Goal: Communication & Community: Answer question/provide support

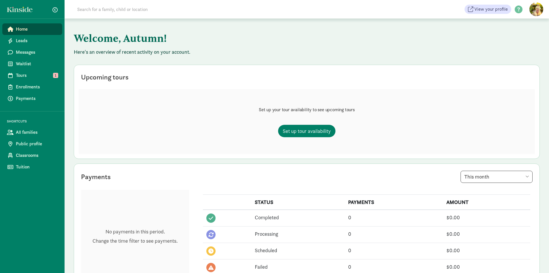
click at [125, 10] on input at bounding box center [155, 9] width 162 height 12
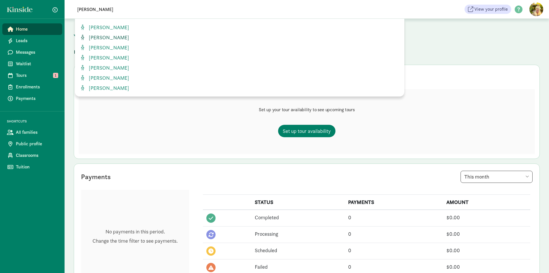
type input "luca"
click at [122, 37] on link "Luca Evans" at bounding box center [240, 37] width 320 height 8
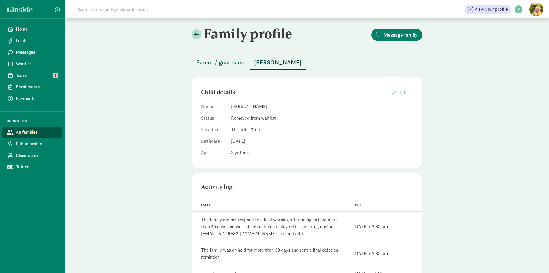
click at [216, 62] on span "Parent / guardians" at bounding box center [220, 62] width 48 height 9
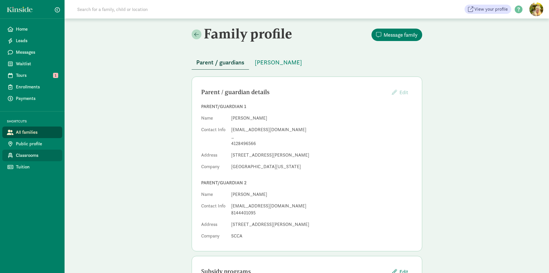
click at [25, 155] on span "Classrooms" at bounding box center [37, 155] width 42 height 7
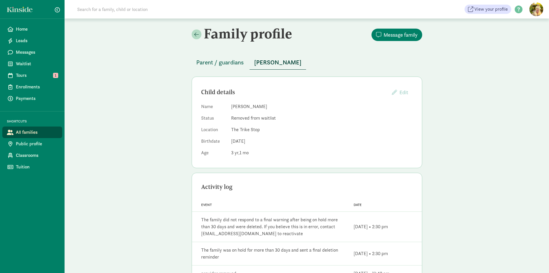
click at [230, 65] on span "Parent / guardians" at bounding box center [220, 62] width 48 height 9
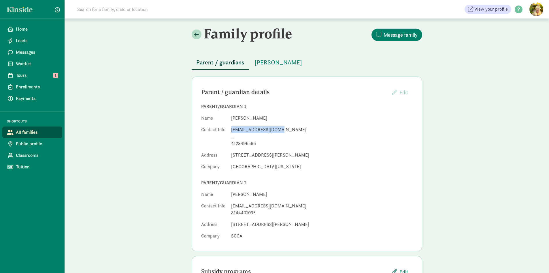
drag, startPoint x: 275, startPoint y: 131, endPoint x: 230, endPoint y: 127, distance: 44.6
click at [230, 127] on dl "Name Alexandra Spallone Contact Info alspallone@gmail.com _ 4128496566 Address …" at bounding box center [307, 144] width 212 height 58
copy div "[EMAIL_ADDRESS][DOMAIN_NAME]"
drag, startPoint x: 265, startPoint y: 142, endPoint x: 232, endPoint y: 143, distance: 32.9
click at [232, 143] on div "4128496566" at bounding box center [322, 143] width 182 height 7
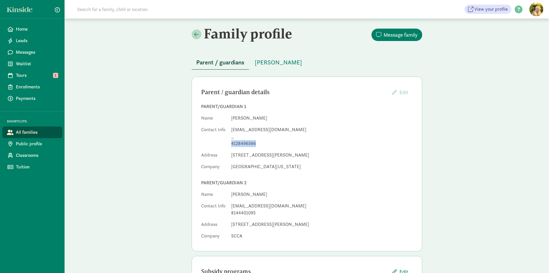
copy div "4128496566"
click at [271, 70] on div "Parent / guardians Luca Evans Parent / guardian details Edit Providers cannot e…" at bounding box center [307, 180] width 231 height 264
click at [272, 64] on span "[PERSON_NAME]" at bounding box center [278, 62] width 47 height 9
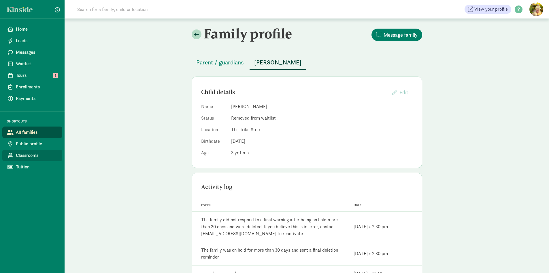
click at [24, 158] on span "Classrooms" at bounding box center [37, 155] width 42 height 7
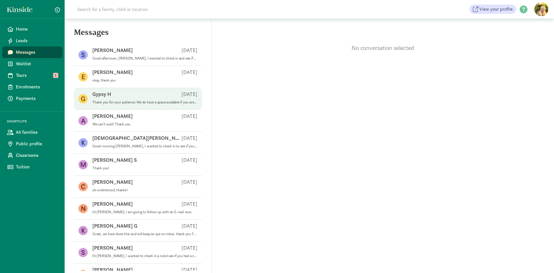
click at [123, 95] on div "Gypsy H [DATE]" at bounding box center [144, 95] width 105 height 9
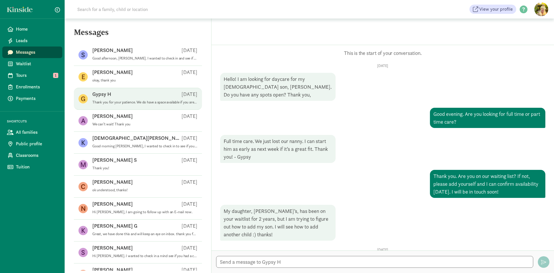
scroll to position [101, 0]
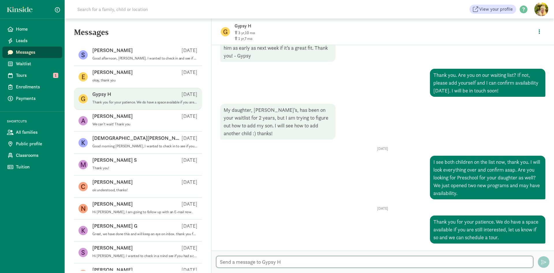
click at [290, 259] on textarea at bounding box center [374, 262] width 317 height 12
type textarea "G"
click at [225, 262] on textarea "HI Gypsy." at bounding box center [374, 262] width 317 height 12
click at [253, 262] on textarea "Hi Gypsy." at bounding box center [374, 262] width 317 height 12
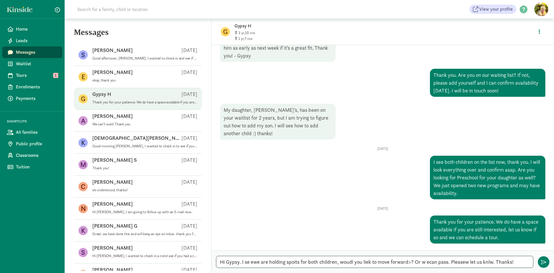
click at [295, 262] on textarea "Hi Gypsy. I se ewe are holding spoits for both children, woudl you liek to move…" at bounding box center [374, 262] width 317 height 12
click at [344, 262] on textarea "Hi Gypsy. I se ewe are holding spots for both children, woudl you liek to move …" at bounding box center [374, 262] width 317 height 12
click at [410, 262] on textarea "Hi Gypsy. I se ewe are holding spots for both children, would you like to move …" at bounding box center [374, 262] width 317 height 12
click at [423, 262] on textarea "Hi Gypsy. I se ewe are holding spots for both children, would you like to move …" at bounding box center [374, 262] width 317 height 12
click at [464, 262] on textarea "Hi Gypsy. I se ewe are holding spots for both children, would you like to move …" at bounding box center [374, 262] width 317 height 12
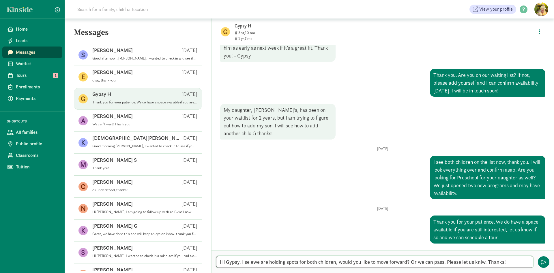
type textarea "Hi Gypsy. I se ewe are holding spots for both children, would you like to move …"
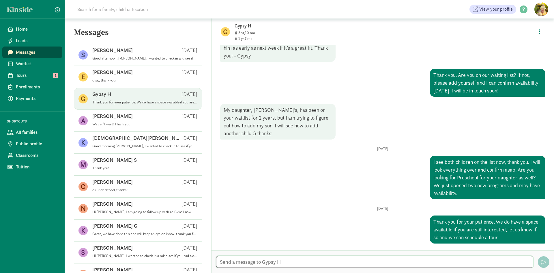
scroll to position [145, 0]
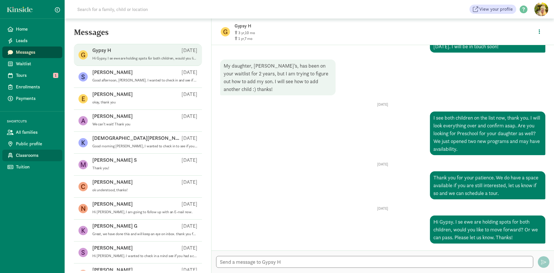
click at [21, 157] on span "Classrooms" at bounding box center [37, 155] width 42 height 7
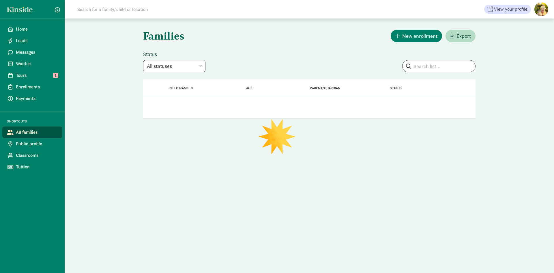
click at [30, 7] on link at bounding box center [21, 9] width 29 height 5
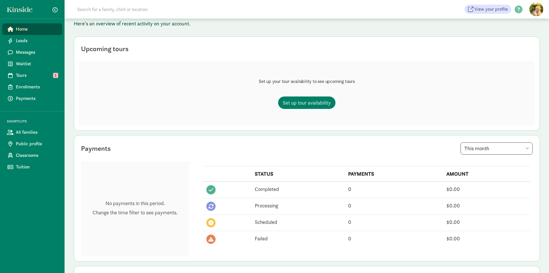
scroll to position [24, 0]
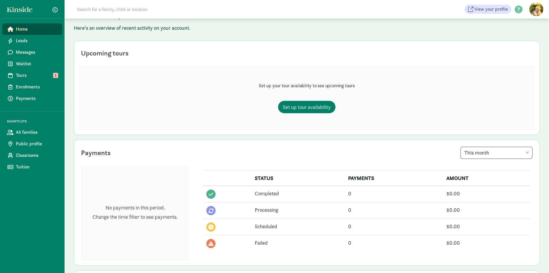
click at [534, 7] on figure at bounding box center [537, 9] width 14 height 14
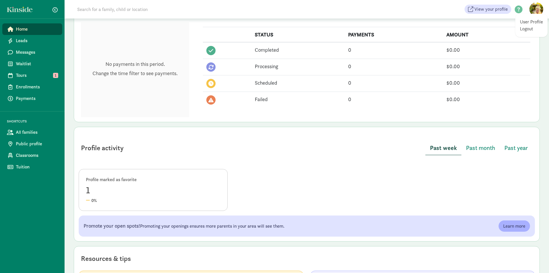
scroll to position [168, 0]
click at [483, 149] on span "Past month" at bounding box center [480, 146] width 29 height 9
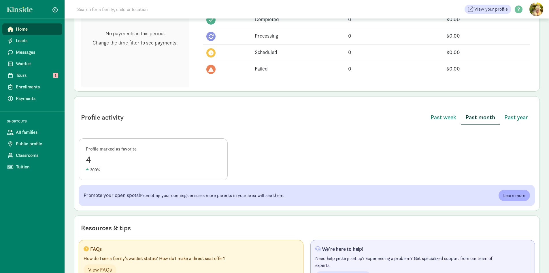
scroll to position [226, 0]
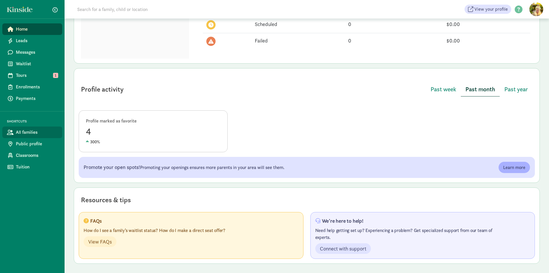
click at [25, 131] on span "All families" at bounding box center [37, 132] width 42 height 7
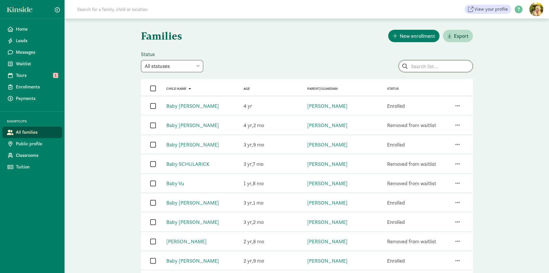
click at [442, 65] on input "search" at bounding box center [436, 66] width 74 height 12
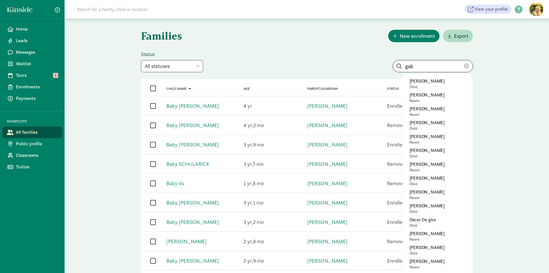
drag, startPoint x: 438, startPoint y: 70, endPoint x: 393, endPoint y: 68, distance: 44.2
click at [393, 68] on div "gab Julian Deeringer Child Michael Deeringer Parent Roslyn Sterling Parent Anth…" at bounding box center [433, 66] width 80 height 12
type input "gab"
click at [188, 65] on select "All statuses Enrolled Inactive Removed from waitlist On waitlist Booked tour Le…" at bounding box center [172, 66] width 62 height 12
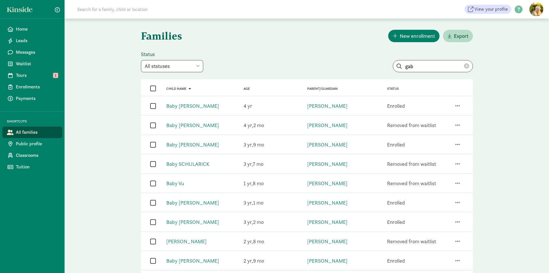
click at [141, 60] on select "All statuses Enrolled Inactive Removed from waitlist On waitlist Booked tour Le…" at bounding box center [172, 66] width 62 height 12
click at [39, 154] on span "Classrooms" at bounding box center [37, 155] width 42 height 7
click at [440, 65] on input "search" at bounding box center [436, 66] width 73 height 12
type input "gia"
click at [437, 96] on p "Giabella Mazhari" at bounding box center [437, 94] width 55 height 7
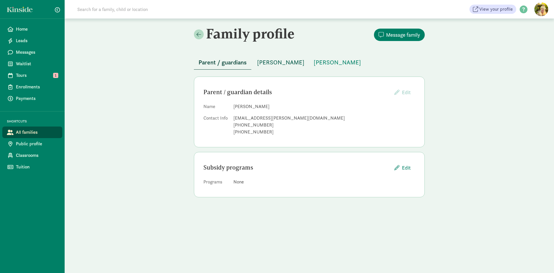
click at [286, 61] on span "Giabella Mazhari" at bounding box center [280, 62] width 47 height 9
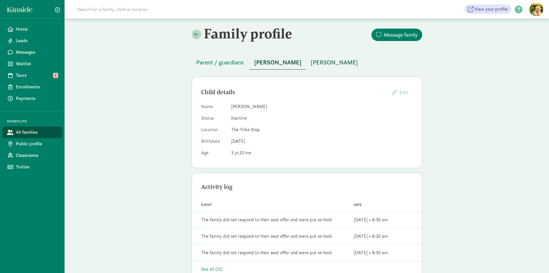
click at [335, 60] on span "Kayvon Mazhari" at bounding box center [334, 62] width 47 height 9
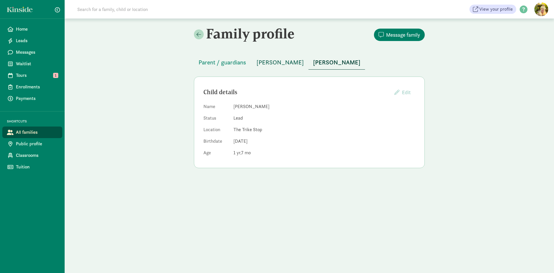
click at [267, 61] on span "Giabella Mazhari" at bounding box center [279, 62] width 47 height 9
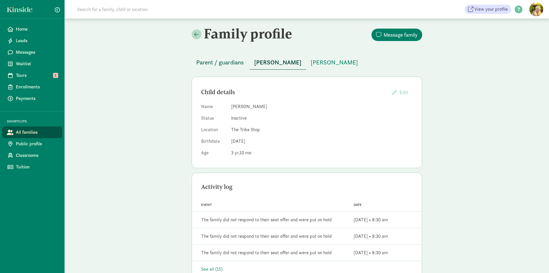
click at [234, 66] on span "Parent / guardians" at bounding box center [220, 62] width 48 height 9
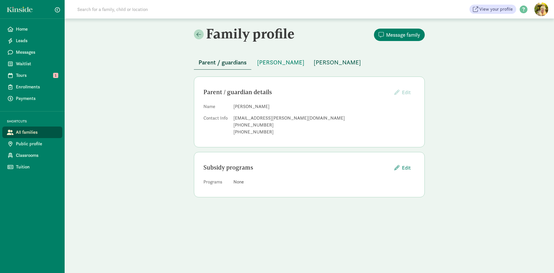
click at [337, 61] on span "Kayvon Mazhari" at bounding box center [337, 62] width 47 height 9
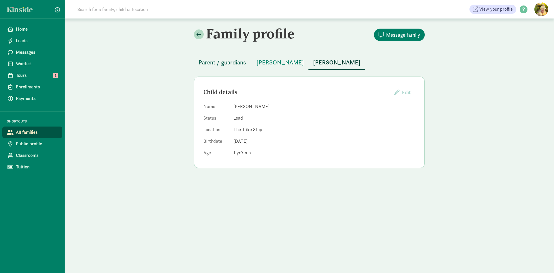
click at [219, 63] on span "Parent / guardians" at bounding box center [222, 62] width 48 height 9
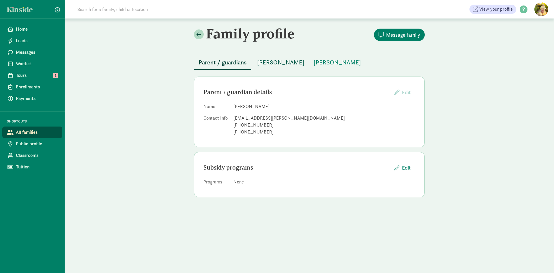
click at [271, 62] on span "Giabella Mazhari" at bounding box center [280, 62] width 47 height 9
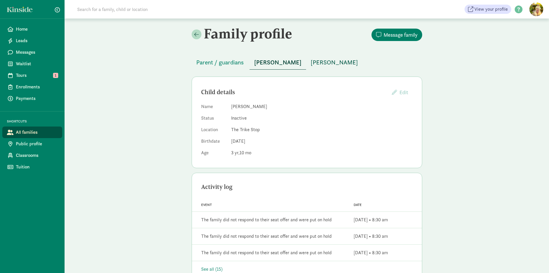
click at [324, 63] on span "Kayvon Mazhari" at bounding box center [334, 62] width 47 height 9
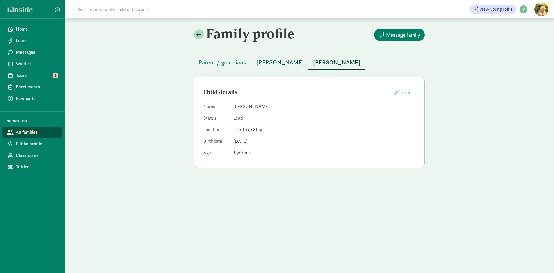
click at [269, 58] on span "Giabella Mazhari" at bounding box center [279, 62] width 47 height 9
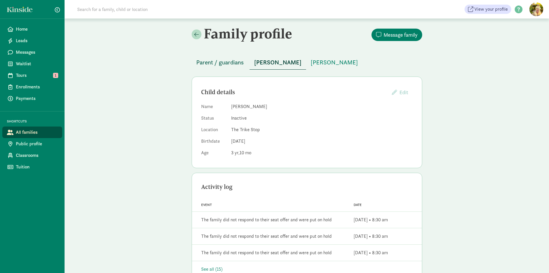
click at [226, 61] on span "Parent / guardians" at bounding box center [220, 62] width 48 height 9
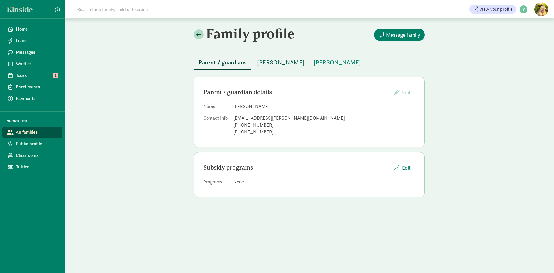
click at [267, 59] on span "Giabella Mazhari" at bounding box center [280, 62] width 47 height 9
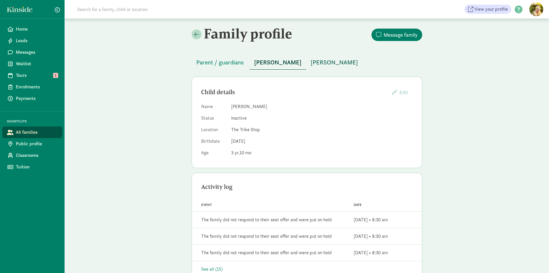
click at [347, 58] on span "Kayvon Mazhari" at bounding box center [334, 62] width 47 height 9
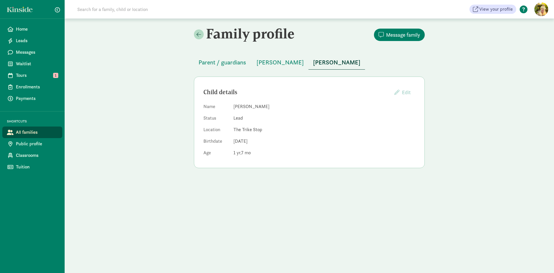
click at [525, 7] on span at bounding box center [523, 10] width 15 height 8
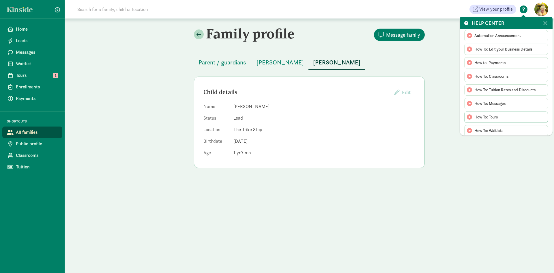
scroll to position [58, 0]
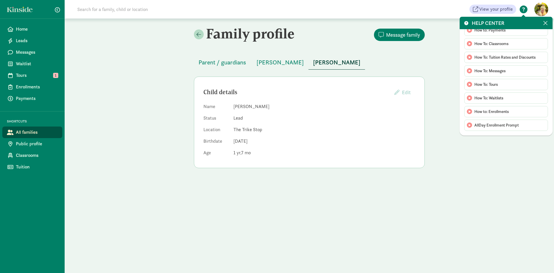
click at [33, 133] on span "All families" at bounding box center [37, 132] width 42 height 7
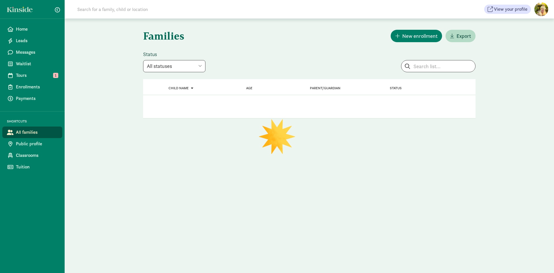
click at [161, 68] on select "All statuses Enrolled Inactive Removed from waitlist On waitlist Booked tour Le…" at bounding box center [174, 66] width 62 height 12
click at [289, 40] on h1 "Families" at bounding box center [225, 35] width 165 height 21
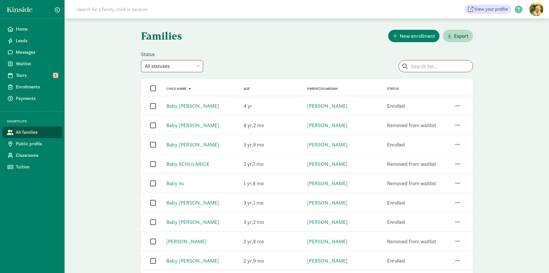
click at [249, 90] on span "Age" at bounding box center [247, 89] width 6 height 4
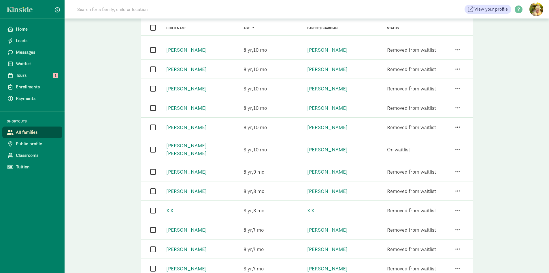
scroll to position [250, 0]
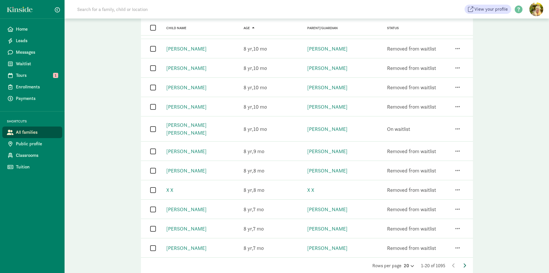
click at [465, 263] on icon at bounding box center [465, 265] width 3 height 5
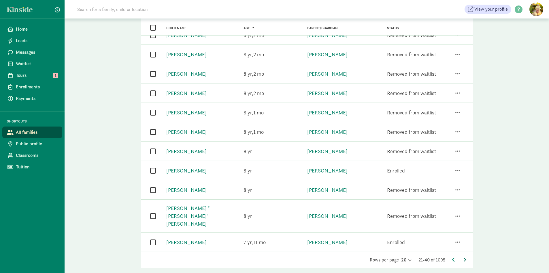
click at [466, 257] on icon at bounding box center [465, 259] width 3 height 5
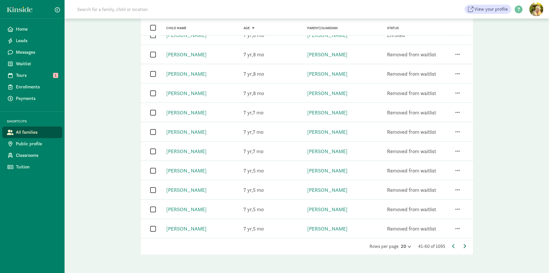
click at [466, 245] on icon at bounding box center [465, 245] width 3 height 5
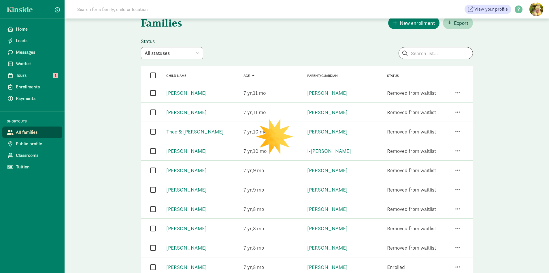
scroll to position [0, 0]
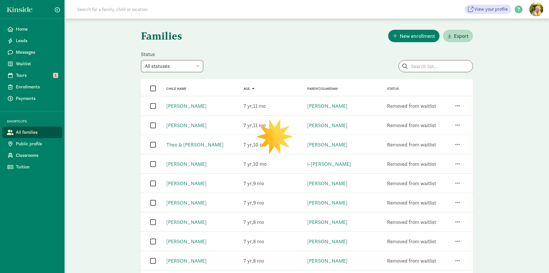
click at [181, 69] on select "All statuses Enrolled Inactive Removed from waitlist On waitlist Booked tour Le…" at bounding box center [172, 66] width 62 height 12
click at [174, 67] on select "All statuses Enrolled Inactive Removed from waitlist On waitlist Booked tour Le…" at bounding box center [172, 66] width 62 height 12
click at [141, 60] on select "All statuses Enrolled Inactive Removed from waitlist On waitlist Booked tour Le…" at bounding box center [172, 66] width 62 height 12
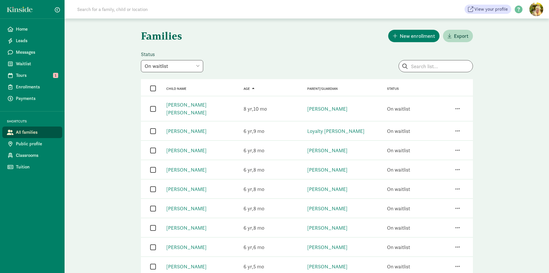
click at [249, 88] on span "Age" at bounding box center [247, 89] width 6 height 4
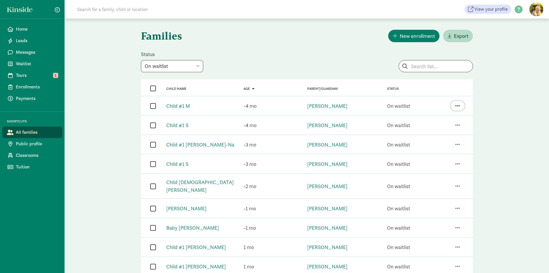
click at [457, 106] on span "button" at bounding box center [458, 105] width 5 height 5
click at [504, 93] on div "Families New enrollment Export Status All statuses Enrolled Inactive Removed fr…" at bounding box center [307, 270] width 485 height 504
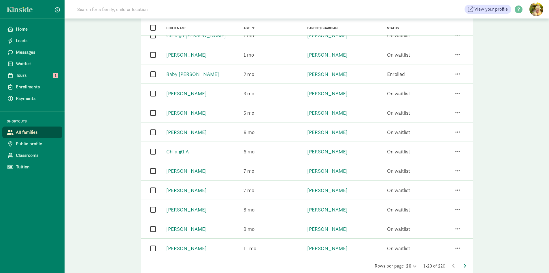
scroll to position [245, 0]
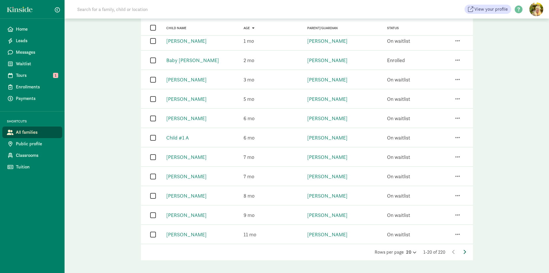
click at [464, 249] on icon at bounding box center [465, 251] width 3 height 5
click at [465, 249] on icon at bounding box center [465, 251] width 3 height 5
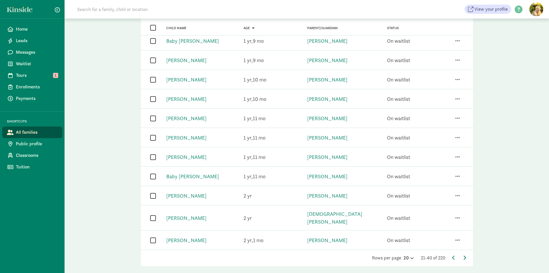
click at [465, 255] on icon at bounding box center [465, 257] width 3 height 5
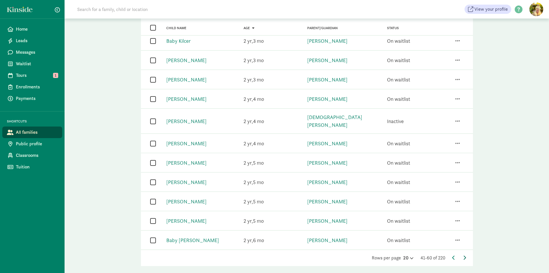
click at [466, 255] on icon at bounding box center [465, 257] width 3 height 5
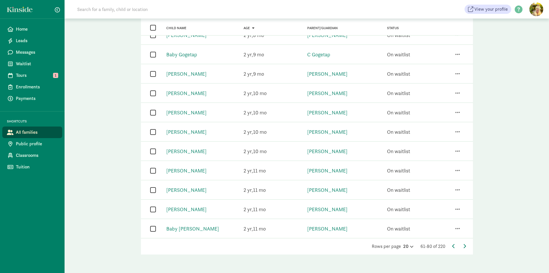
click at [467, 246] on div "Rows per page 20 61-80 of 220" at bounding box center [307, 246] width 332 height 7
click at [465, 245] on icon at bounding box center [465, 245] width 3 height 5
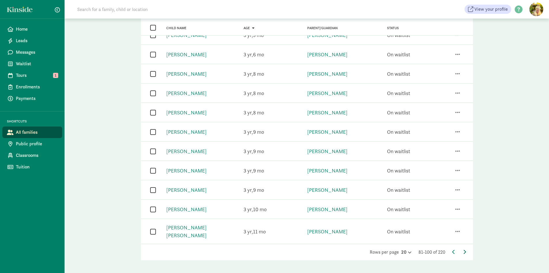
click at [465, 249] on icon at bounding box center [465, 251] width 3 height 5
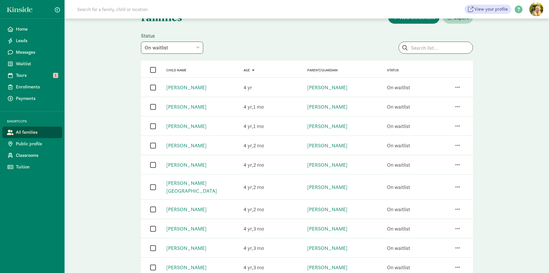
scroll to position [0, 0]
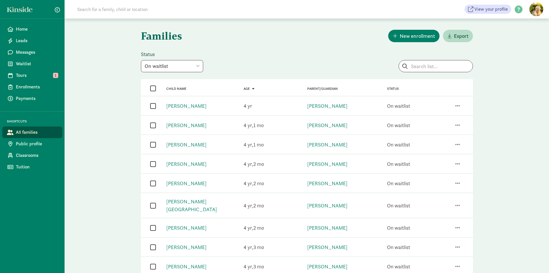
click at [195, 69] on select "All statuses Enrolled Inactive Removed from waitlist On waitlist Booked tour Le…" at bounding box center [172, 66] width 62 height 12
select select "filled"
click at [141, 60] on select "All statuses Enrolled Inactive Removed from waitlist On waitlist Booked tour Le…" at bounding box center [172, 66] width 62 height 12
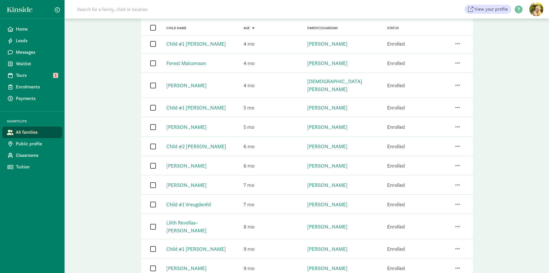
scroll to position [231, 0]
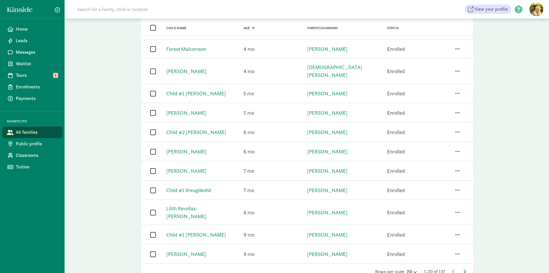
click at [467, 268] on div "Rows per page 20 1-20 of 137" at bounding box center [307, 271] width 332 height 7
click at [464, 269] on icon at bounding box center [465, 271] width 3 height 5
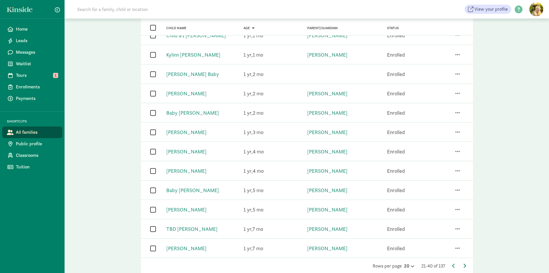
click at [464, 263] on icon at bounding box center [465, 265] width 3 height 5
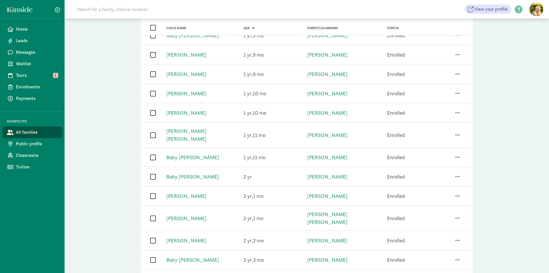
click at [464, 272] on icon at bounding box center [465, 277] width 3 height 5
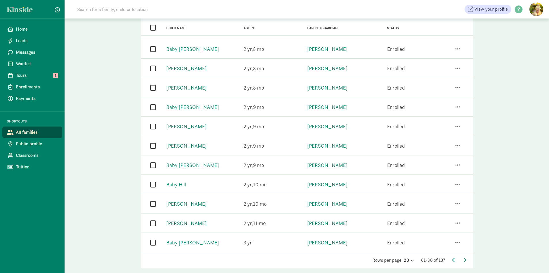
click at [465, 259] on icon at bounding box center [465, 259] width 3 height 5
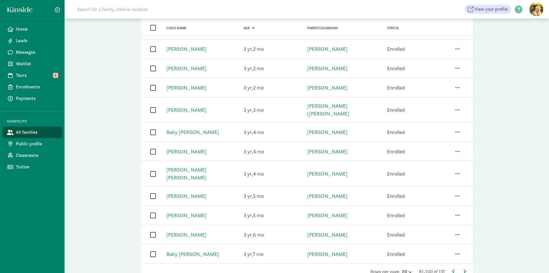
click at [466, 269] on icon at bounding box center [465, 271] width 3 height 5
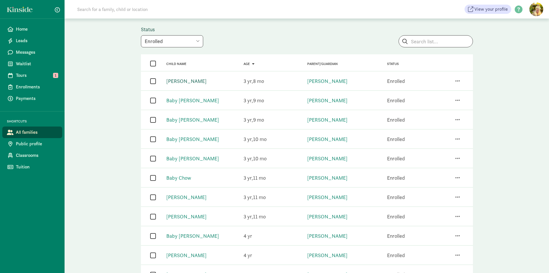
scroll to position [0, 0]
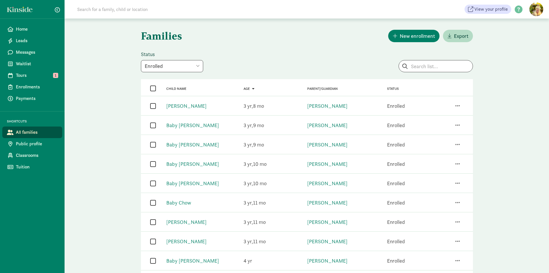
click at [166, 64] on select "All statuses Enrolled Inactive Removed from waitlist On waitlist Booked tour Le…" at bounding box center [172, 66] width 62 height 12
click at [159, 67] on select "All statuses Enrolled Inactive Removed from waitlist On waitlist Booked tour Le…" at bounding box center [172, 66] width 62 height 12
select select
click at [141, 60] on select "All statuses Enrolled Inactive Removed from waitlist On waitlist Booked tour Le…" at bounding box center [172, 66] width 62 height 12
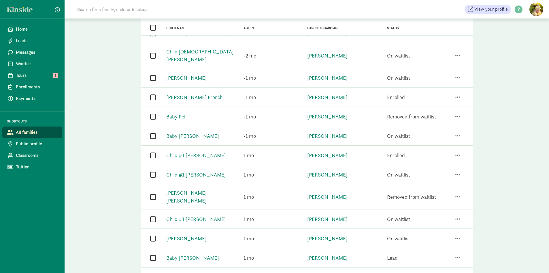
scroll to position [250, 0]
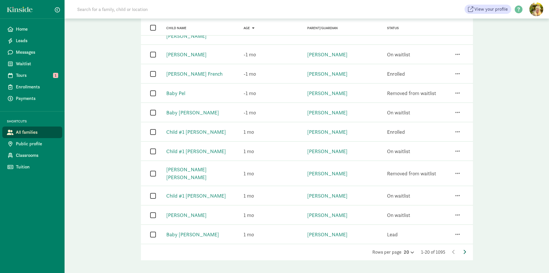
click at [464, 249] on icon at bounding box center [465, 251] width 3 height 5
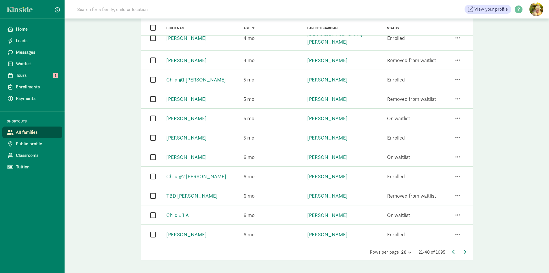
click at [466, 248] on div "Rows per page 20 21-40 of 1095" at bounding box center [307, 251] width 332 height 7
click at [466, 249] on icon at bounding box center [465, 251] width 3 height 5
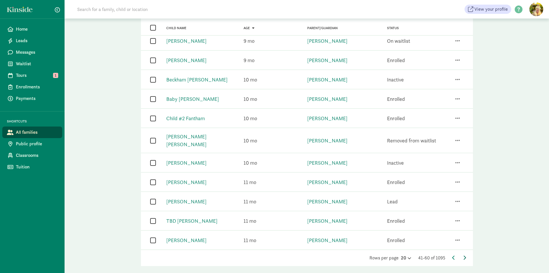
click at [466, 255] on icon at bounding box center [465, 257] width 3 height 5
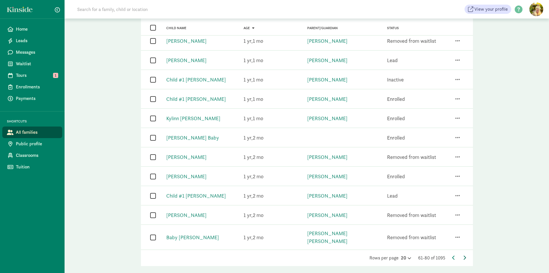
click at [465, 255] on icon at bounding box center [465, 257] width 3 height 5
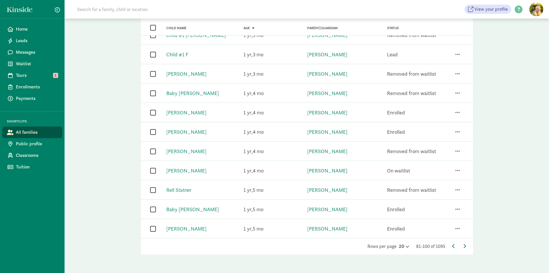
click at [466, 243] on div "Rows per page 20 81-100 of 1095" at bounding box center [307, 246] width 332 height 7
click at [466, 245] on div "Rows per page 20 81-100 of 1095" at bounding box center [307, 246] width 332 height 7
click at [464, 247] on icon at bounding box center [465, 245] width 3 height 5
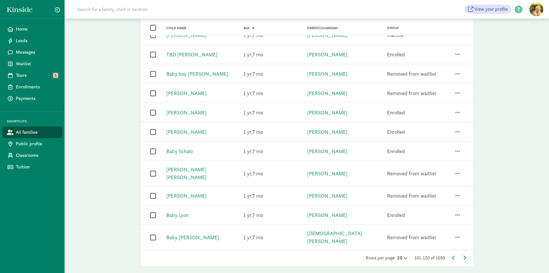
click at [464, 255] on icon at bounding box center [465, 257] width 3 height 5
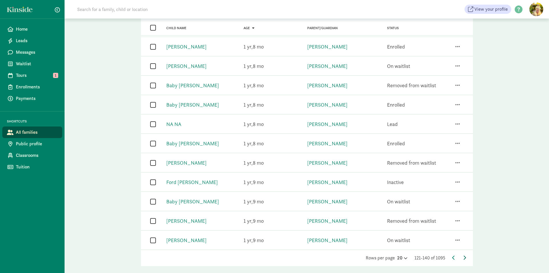
click at [465, 255] on icon at bounding box center [465, 257] width 3 height 5
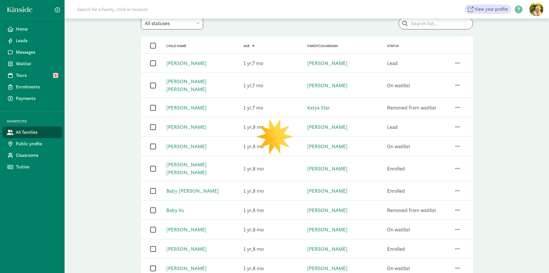
scroll to position [0, 0]
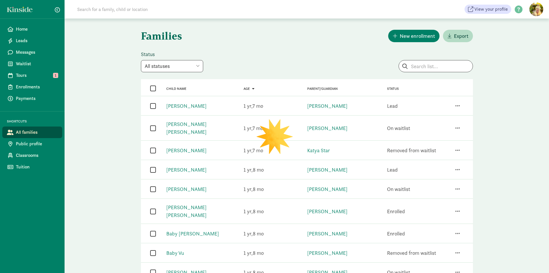
click at [178, 91] on span "Child name" at bounding box center [176, 89] width 20 height 4
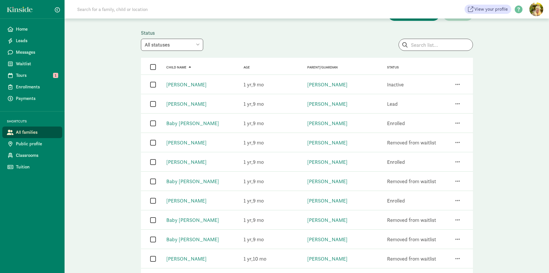
scroll to position [14, 0]
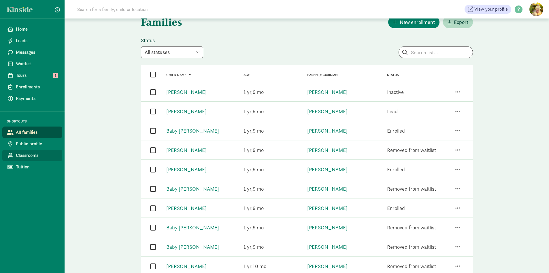
click at [35, 160] on link "Classrooms" at bounding box center [32, 155] width 60 height 12
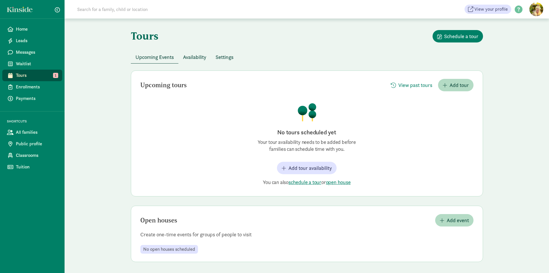
scroll to position [1, 0]
click at [29, 78] on span "Tours" at bounding box center [37, 75] width 42 height 7
click at [46, 153] on span "Classrooms" at bounding box center [37, 155] width 42 height 7
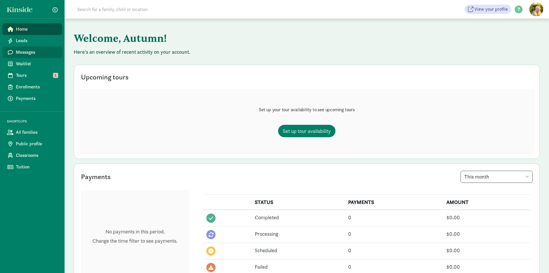
click at [28, 52] on span "Messages" at bounding box center [37, 52] width 42 height 7
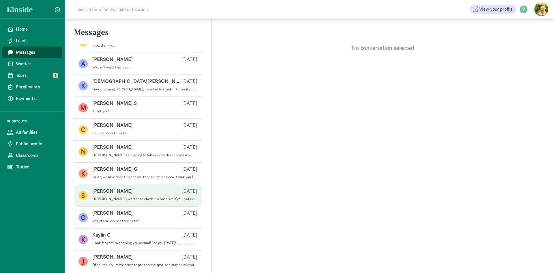
scroll to position [58, 0]
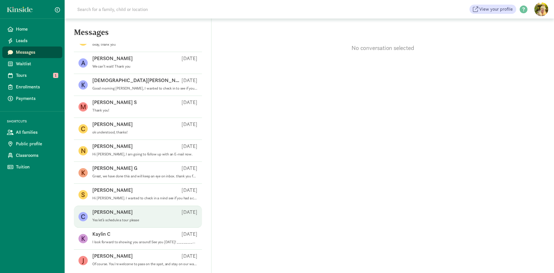
click at [125, 215] on div "Cameron S Aug 11" at bounding box center [144, 212] width 105 height 9
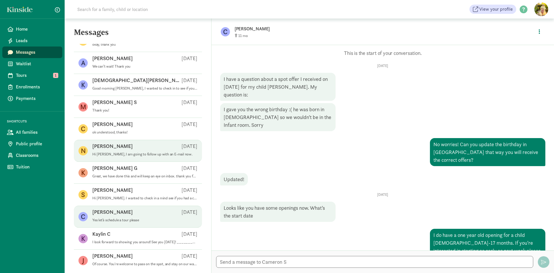
scroll to position [0, 0]
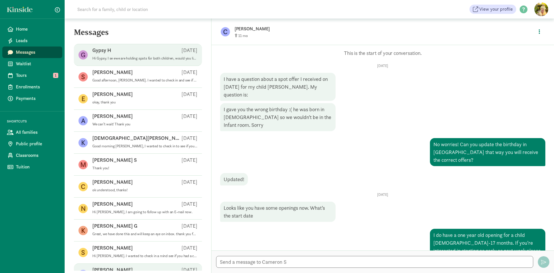
click at [142, 58] on p "Hi Gypsy. I se ewe are holding spots for both children, would you like to move …" at bounding box center [144, 58] width 105 height 5
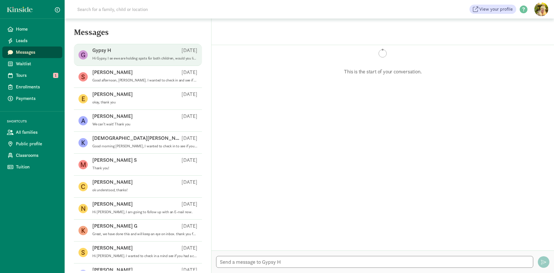
scroll to position [145, 0]
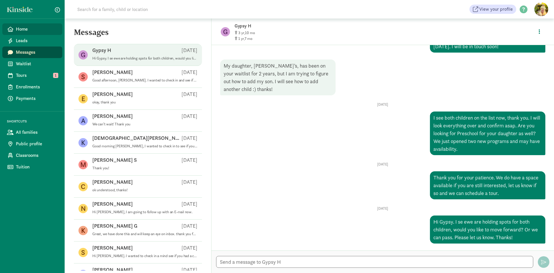
click at [11, 27] on icon at bounding box center [10, 29] width 6 height 5
